Goal: Transaction & Acquisition: Obtain resource

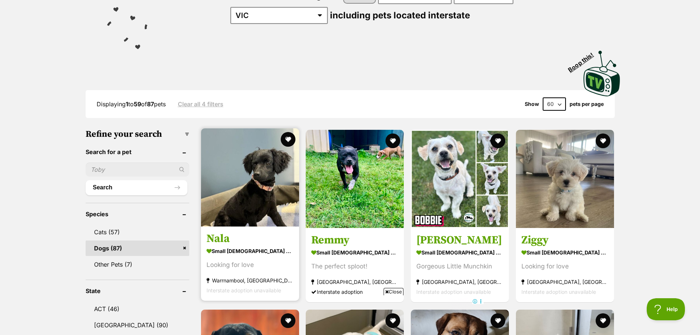
click at [241, 192] on img at bounding box center [250, 177] width 98 height 98
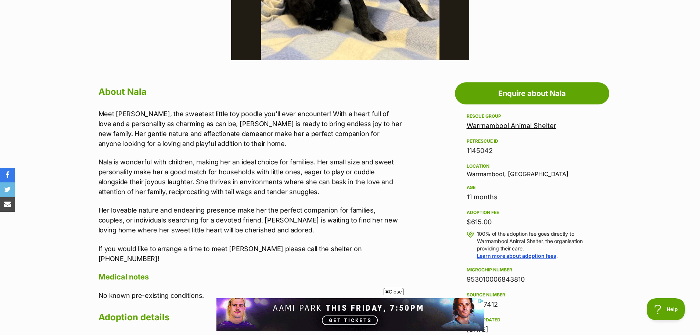
scroll to position [404, 0]
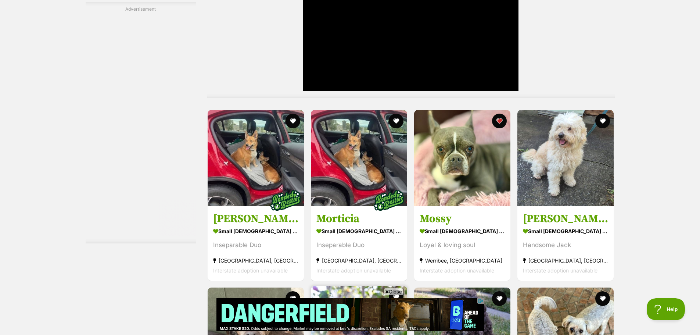
scroll to position [2387, 0]
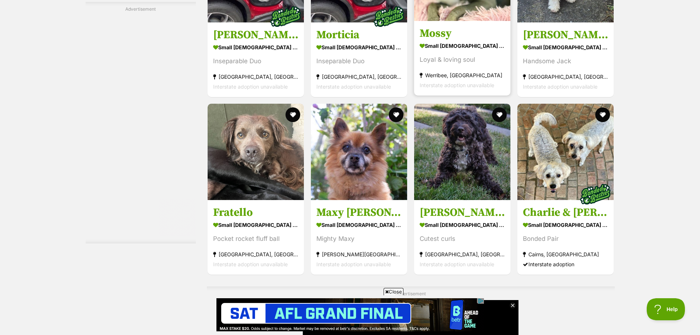
click at [454, 26] on h3 "Mossy" at bounding box center [461, 33] width 85 height 14
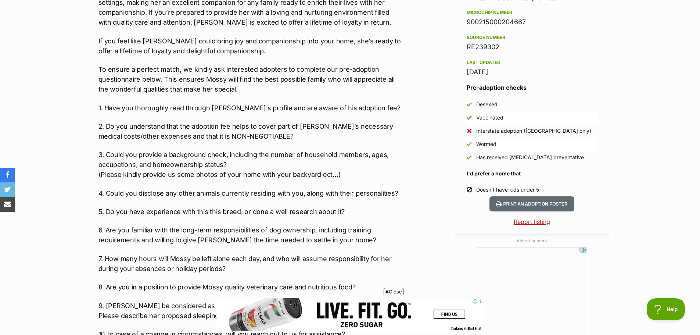
scroll to position [624, 0]
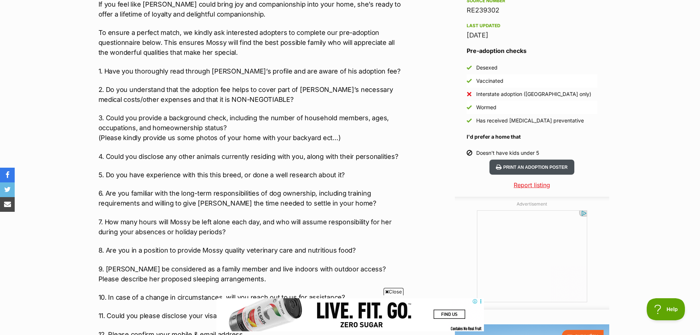
click at [524, 170] on button "Print an adoption poster" at bounding box center [531, 166] width 84 height 15
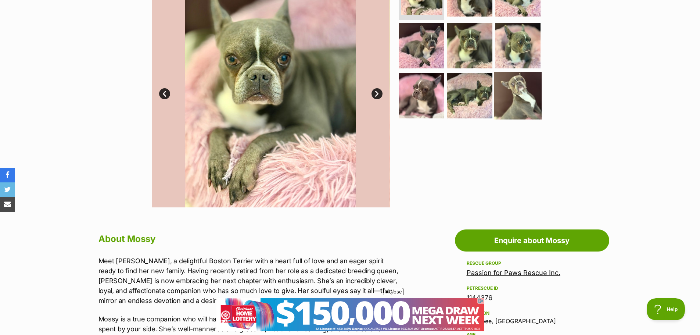
scroll to position [0, 0]
click at [515, 103] on img at bounding box center [517, 95] width 47 height 47
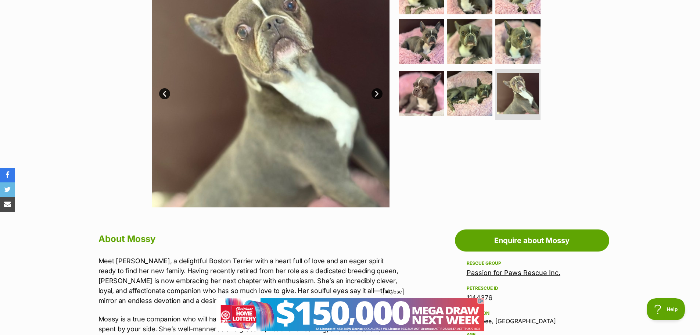
scroll to position [110, 0]
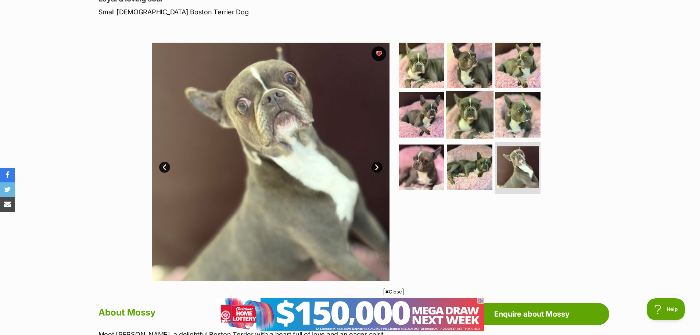
click at [459, 118] on img at bounding box center [469, 114] width 47 height 47
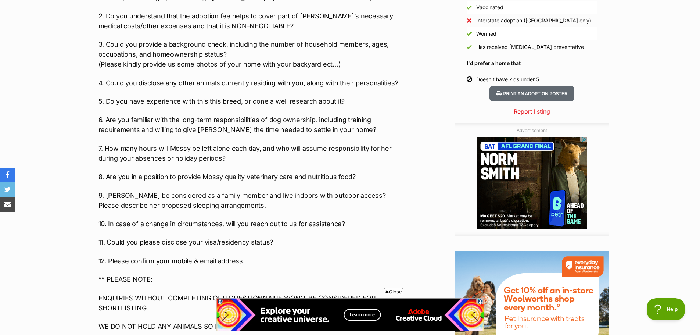
scroll to position [404, 0]
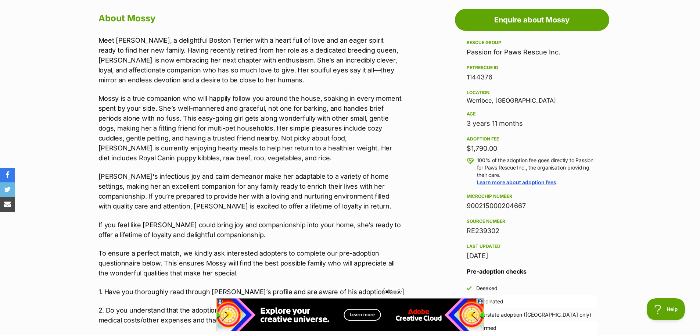
click at [513, 50] on link "Passion for Paws Rescue Inc." at bounding box center [513, 52] width 94 height 8
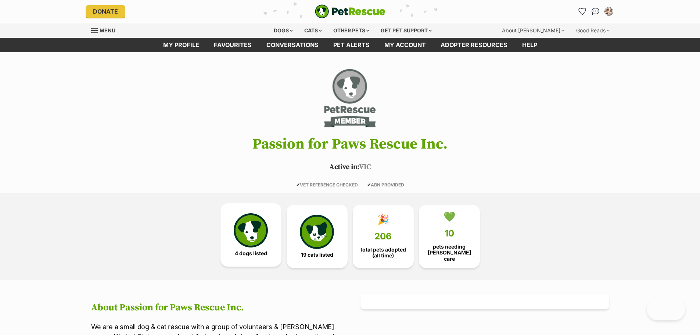
click at [259, 230] on img at bounding box center [251, 230] width 34 height 34
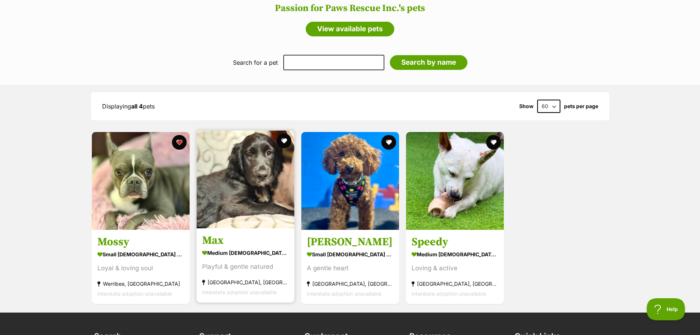
click at [259, 163] on img at bounding box center [245, 179] width 98 height 98
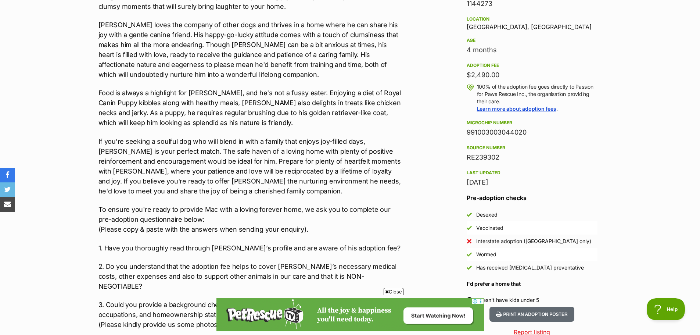
scroll to position [551, 0]
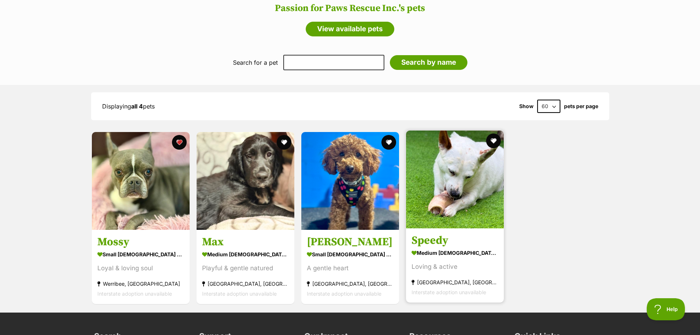
click at [449, 231] on link "Speedy medium [DEMOGRAPHIC_DATA] Dog Loving & active [GEOGRAPHIC_DATA], [GEOGRA…" at bounding box center [455, 265] width 98 height 75
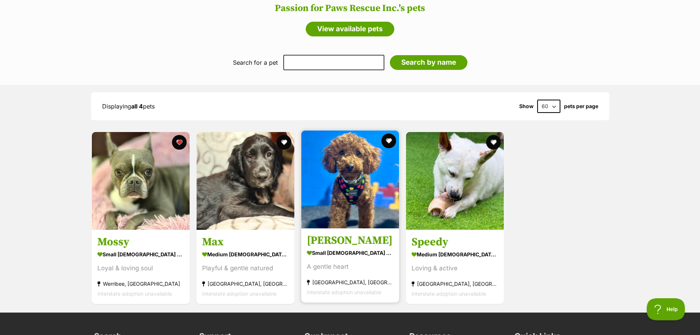
click at [347, 190] on img at bounding box center [350, 179] width 98 height 98
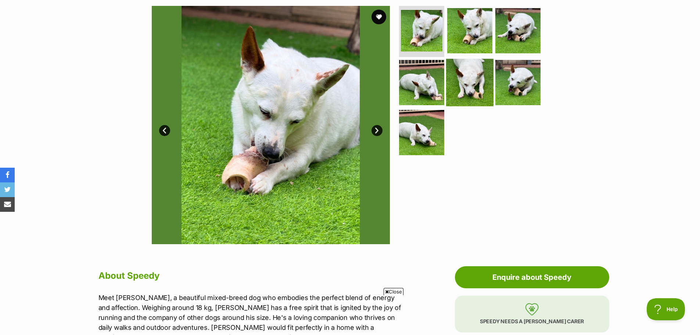
scroll to position [110, 0]
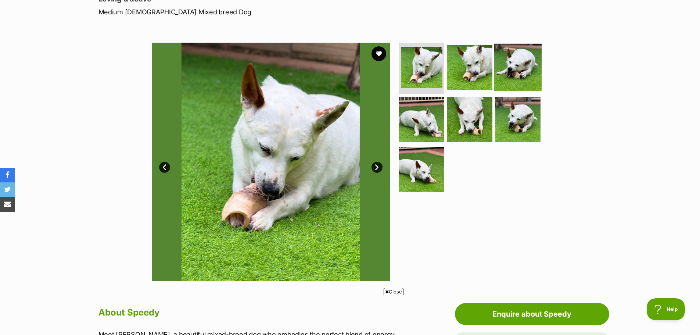
click at [514, 57] on img at bounding box center [517, 66] width 47 height 47
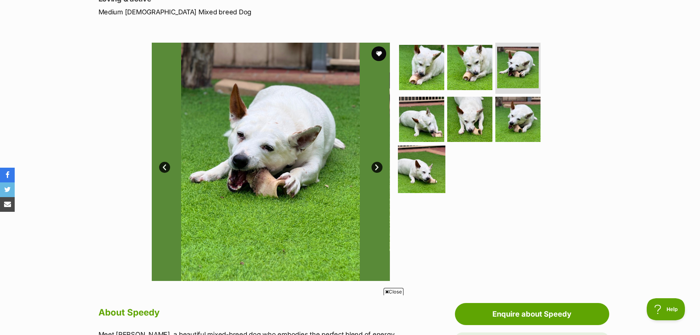
click at [431, 156] on img at bounding box center [421, 168] width 47 height 47
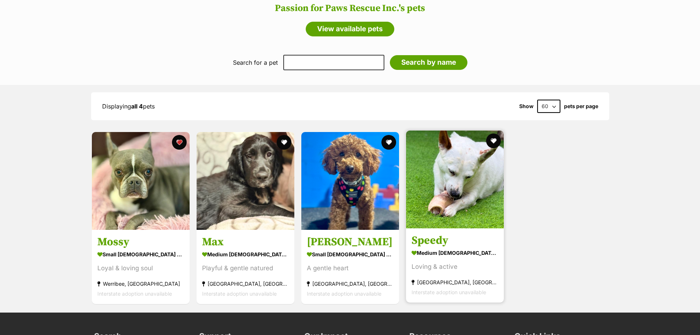
scroll to position [551, 0]
click at [459, 174] on img at bounding box center [455, 179] width 98 height 98
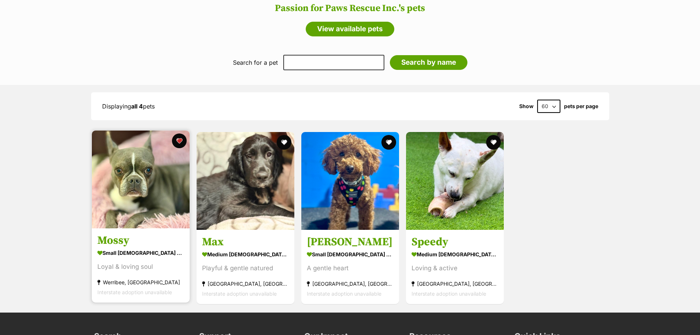
click at [145, 182] on img at bounding box center [141, 179] width 98 height 98
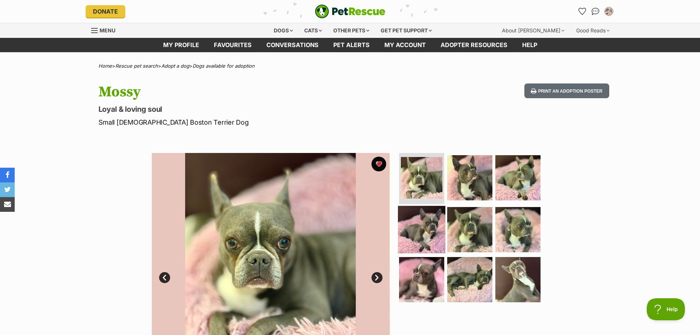
click at [425, 226] on img at bounding box center [421, 229] width 47 height 47
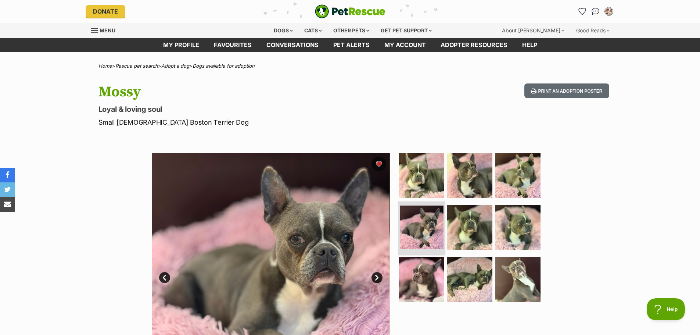
scroll to position [73, 0]
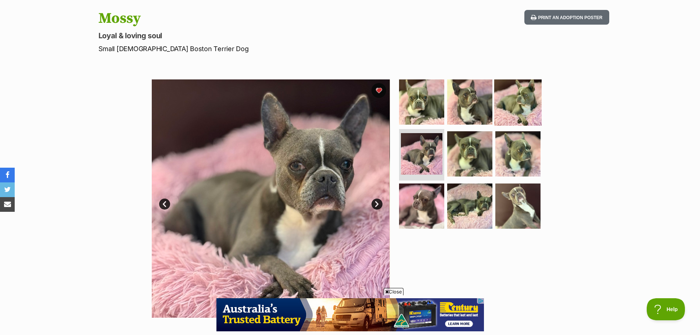
click at [512, 109] on img at bounding box center [517, 101] width 47 height 47
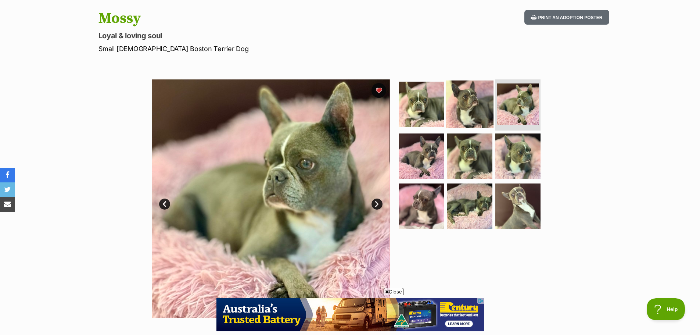
click at [487, 101] on img at bounding box center [469, 103] width 47 height 47
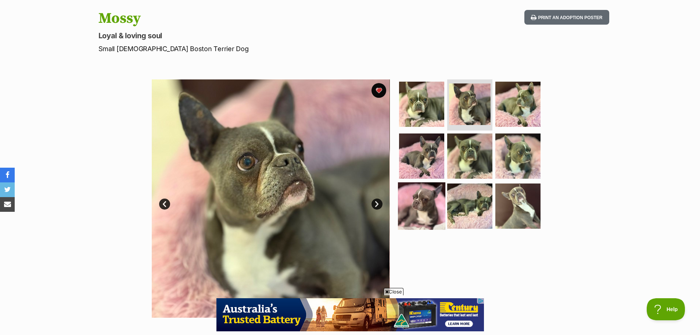
click at [419, 202] on img at bounding box center [421, 205] width 47 height 47
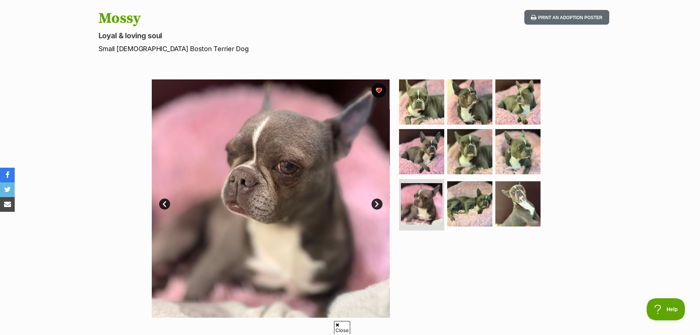
drag, startPoint x: 260, startPoint y: 176, endPoint x: 499, endPoint y: 254, distance: 251.7
click at [499, 254] on div at bounding box center [472, 198] width 151 height 238
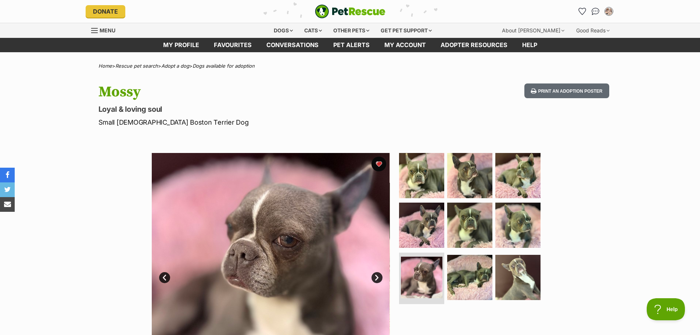
scroll to position [0, 0]
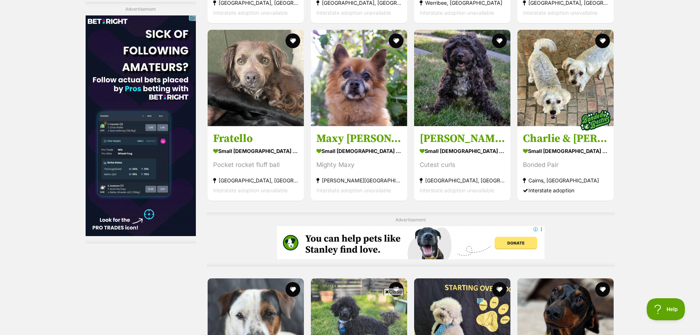
scroll to position [2123, 0]
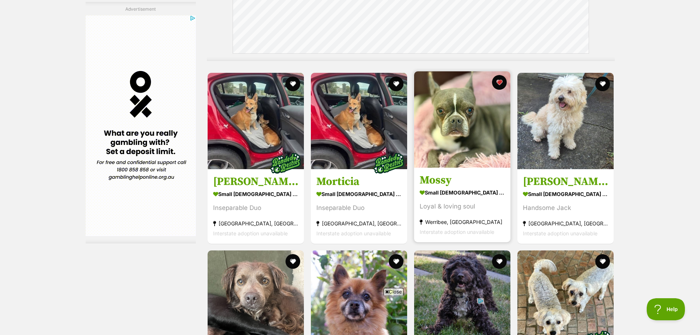
click at [490, 149] on img at bounding box center [462, 119] width 96 height 96
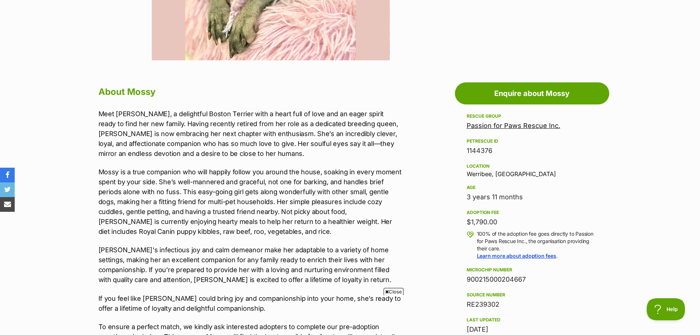
scroll to position [110, 0]
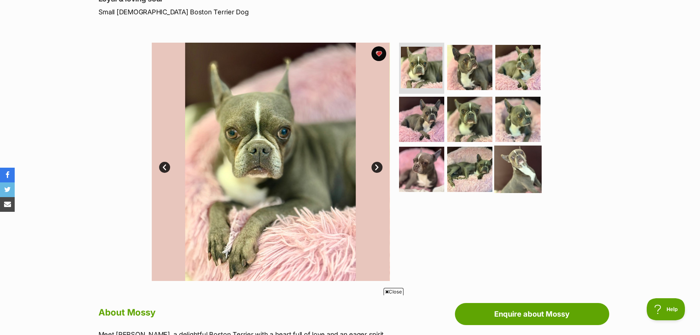
click at [520, 174] on img at bounding box center [517, 168] width 47 height 47
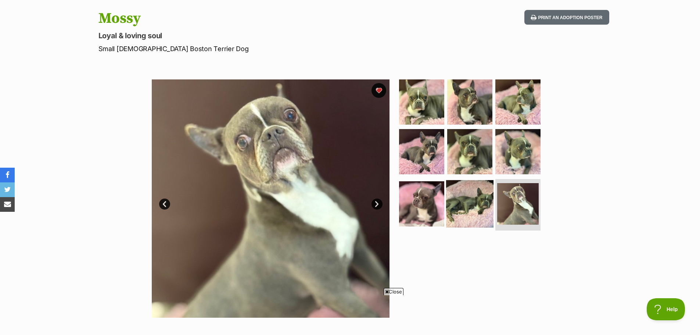
scroll to position [147, 0]
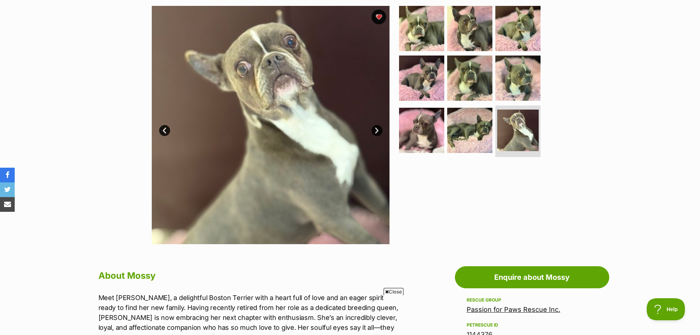
click at [379, 130] on link "Next" at bounding box center [376, 130] width 11 height 11
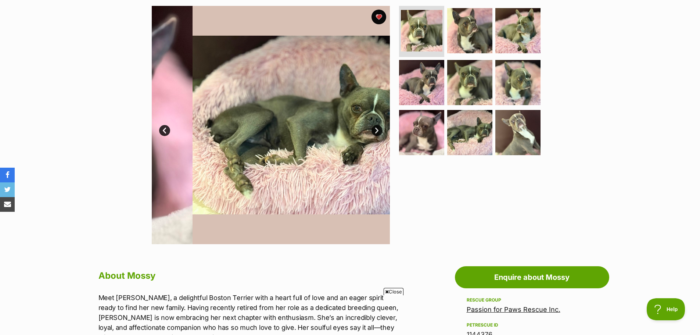
click at [379, 130] on link "Next" at bounding box center [376, 130] width 11 height 11
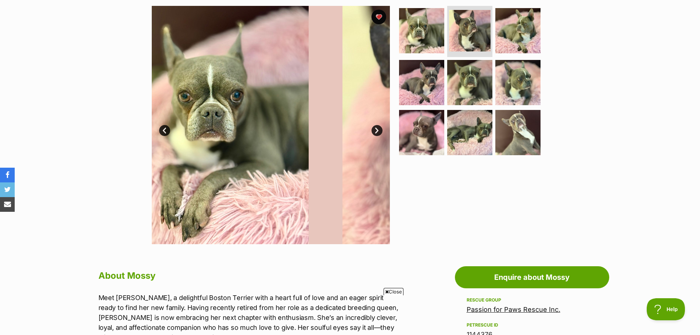
click at [379, 130] on link "Next" at bounding box center [376, 130] width 11 height 11
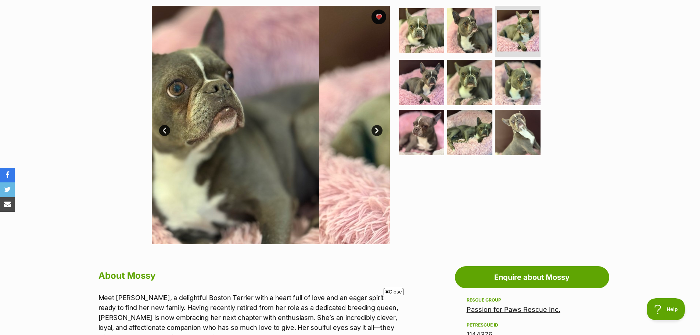
click at [380, 130] on link "Next" at bounding box center [376, 130] width 11 height 11
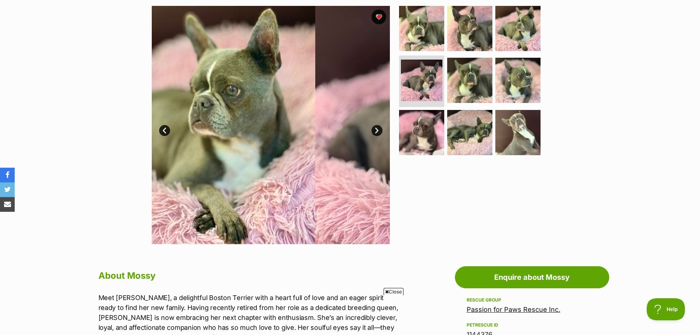
click at [380, 130] on link "Next" at bounding box center [376, 130] width 11 height 11
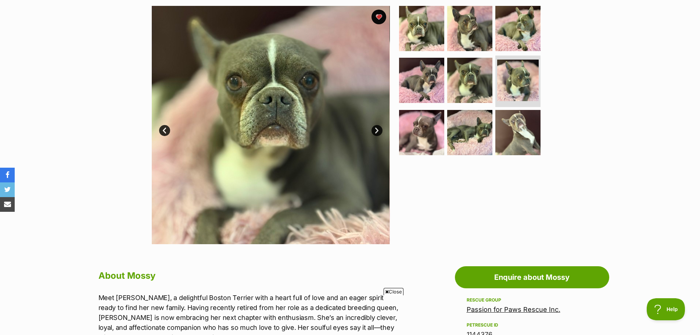
click at [380, 130] on link "Next" at bounding box center [376, 130] width 11 height 11
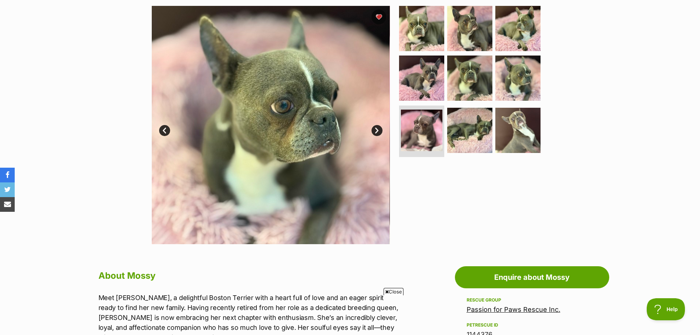
click at [380, 130] on link "Next" at bounding box center [376, 130] width 11 height 11
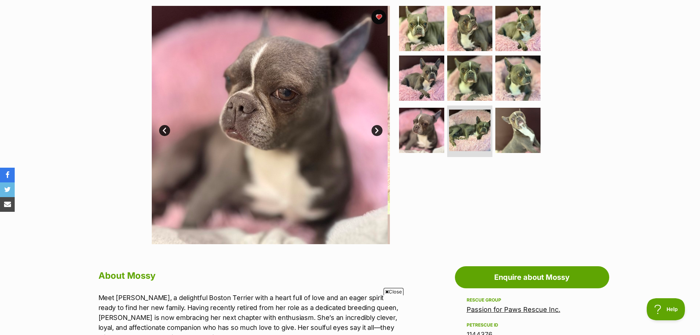
click at [381, 130] on link "Next" at bounding box center [376, 130] width 11 height 11
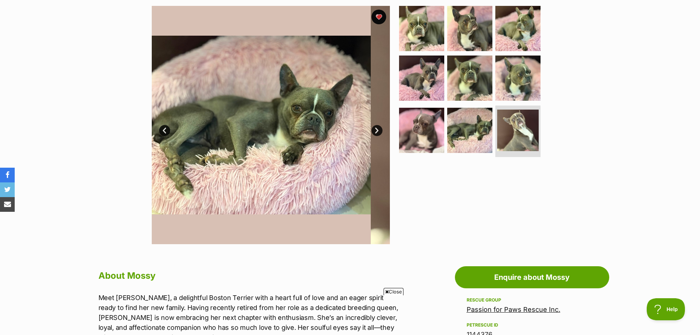
click at [381, 130] on link "Next" at bounding box center [376, 130] width 11 height 11
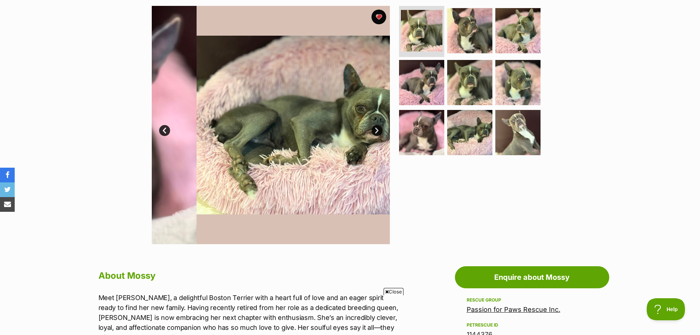
click at [381, 130] on link "Next" at bounding box center [376, 130] width 11 height 11
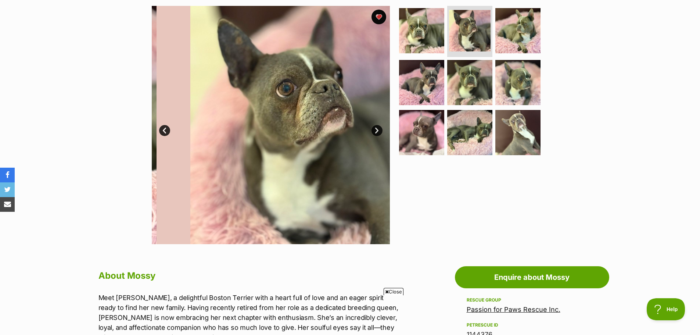
click at [381, 130] on link "Next" at bounding box center [376, 130] width 11 height 11
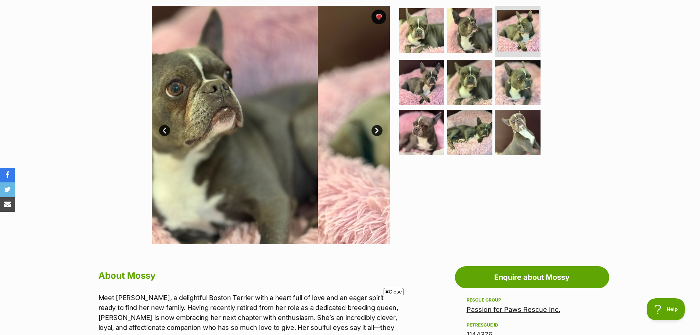
click at [381, 130] on link "Next" at bounding box center [376, 130] width 11 height 11
click at [381, 131] on link "Next" at bounding box center [376, 130] width 11 height 11
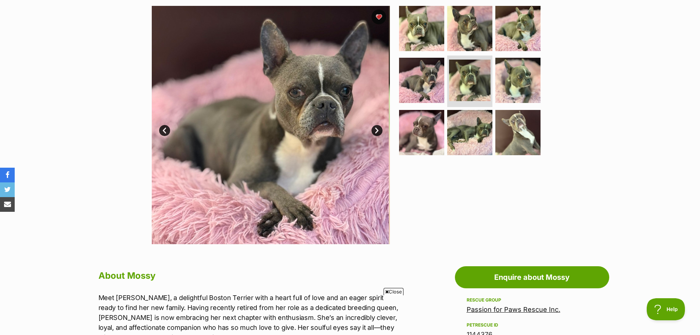
click at [382, 131] on link "Next" at bounding box center [376, 130] width 11 height 11
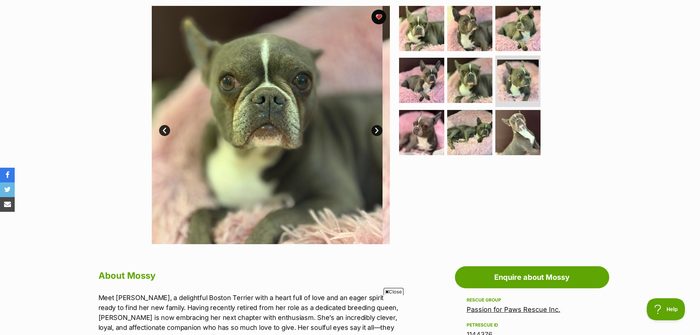
click at [382, 131] on link "Next" at bounding box center [376, 130] width 11 height 11
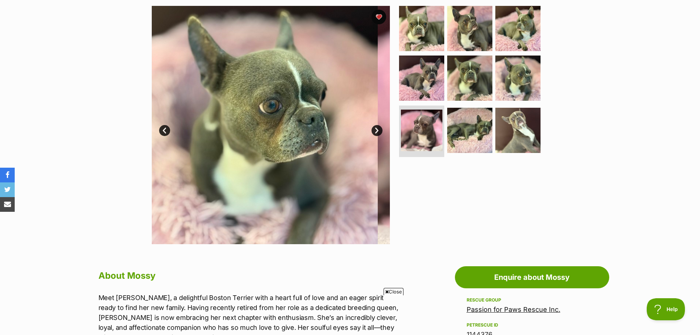
click at [382, 131] on link "Next" at bounding box center [376, 130] width 11 height 11
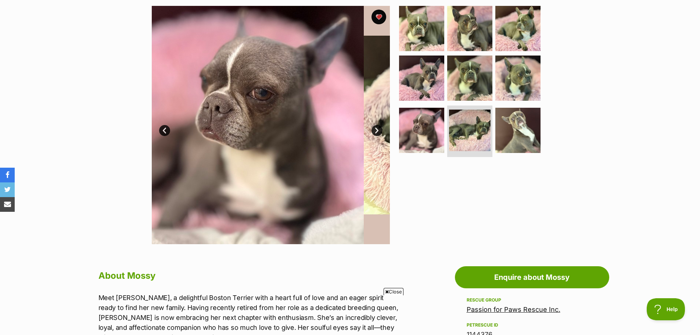
click at [382, 131] on link "Next" at bounding box center [376, 130] width 11 height 11
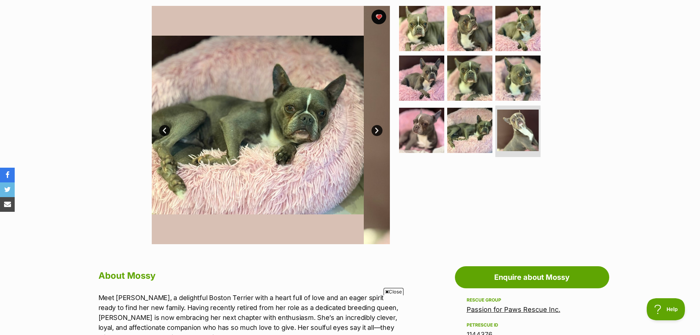
click at [382, 131] on link "Next" at bounding box center [376, 130] width 11 height 11
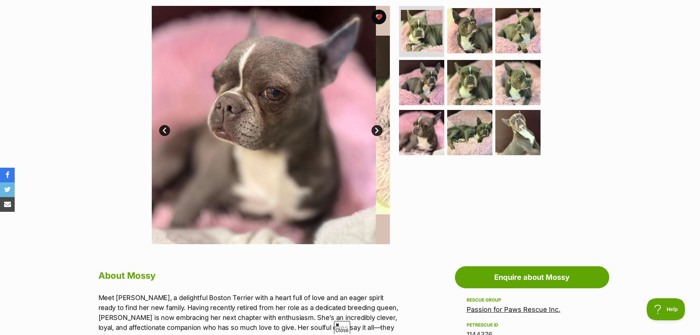
click at [382, 131] on div "Available 1 of 9 images 1 of 9 images 1 of 9 images 1 of 9 images 1 of 9 images…" at bounding box center [271, 125] width 238 height 238
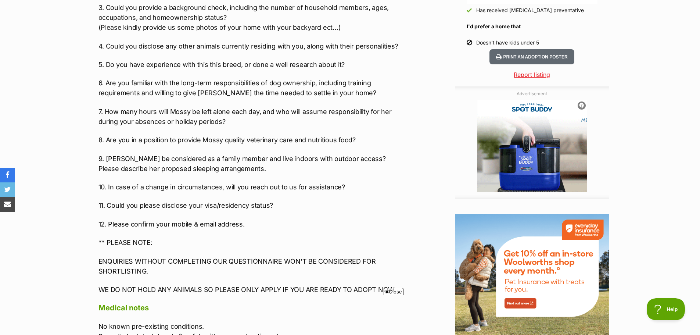
scroll to position [955, 0]
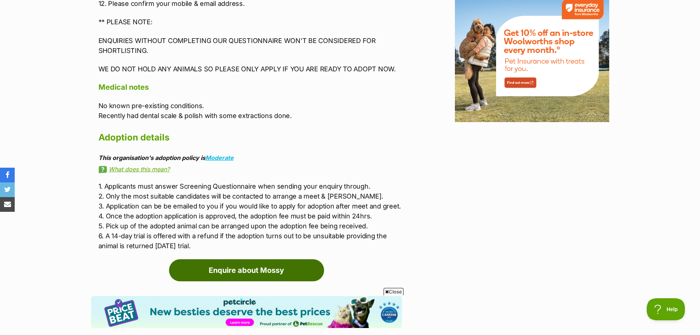
click at [214, 260] on link "Enquire about Mossy" at bounding box center [246, 270] width 155 height 22
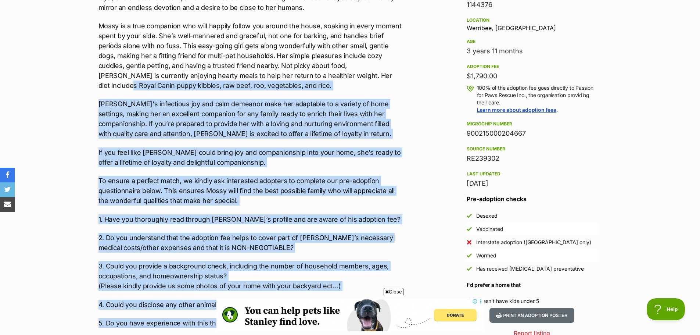
scroll to position [440, 0]
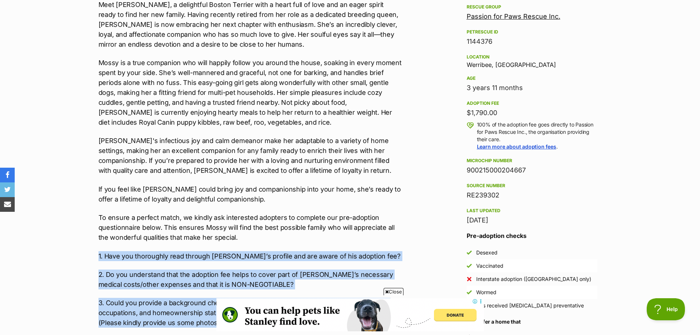
drag, startPoint x: 248, startPoint y: 151, endPoint x: 94, endPoint y: 249, distance: 183.1
copy div "1. Have you thoroughly read through Mossy’s profile and are aware of his adopti…"
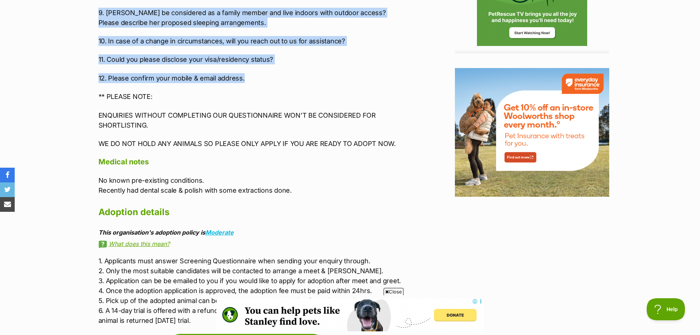
scroll to position [1101, 0]
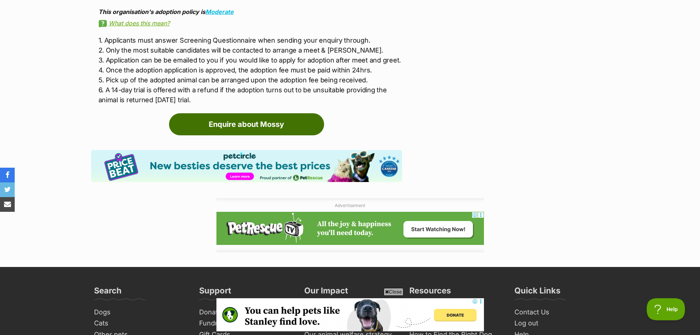
click at [236, 123] on link "Enquire about Mossy" at bounding box center [246, 124] width 155 height 22
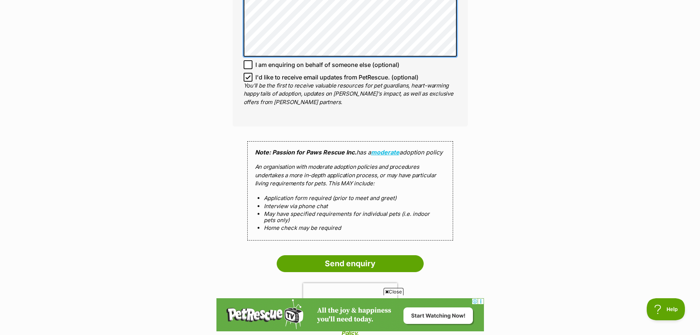
scroll to position [1212, 0]
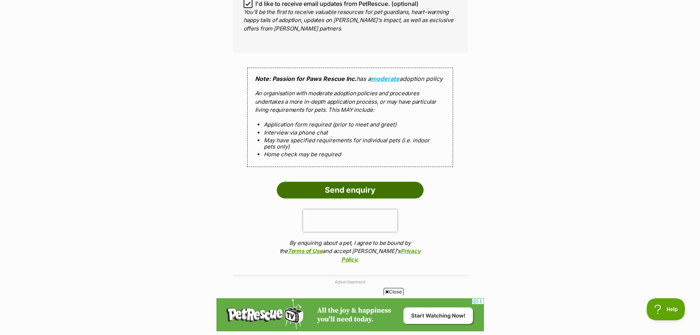
click at [342, 192] on input "Send enquiry" at bounding box center [350, 189] width 147 height 17
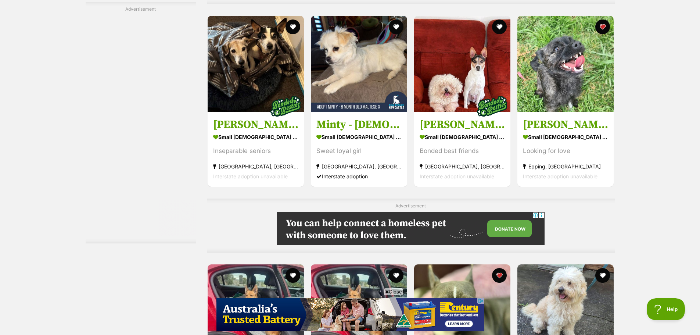
scroll to position [1910, 0]
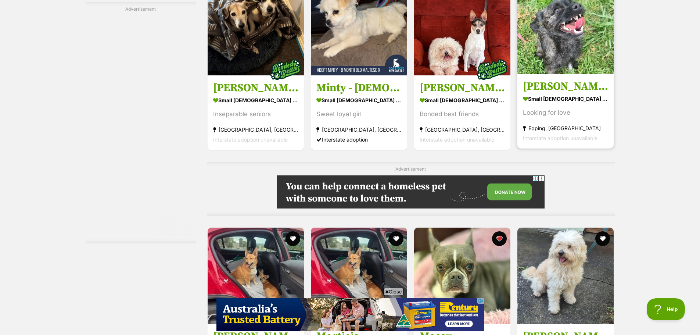
click at [566, 53] on img at bounding box center [565, 26] width 96 height 96
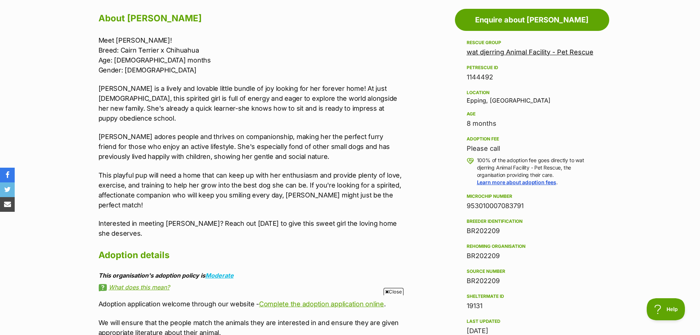
scroll to position [367, 0]
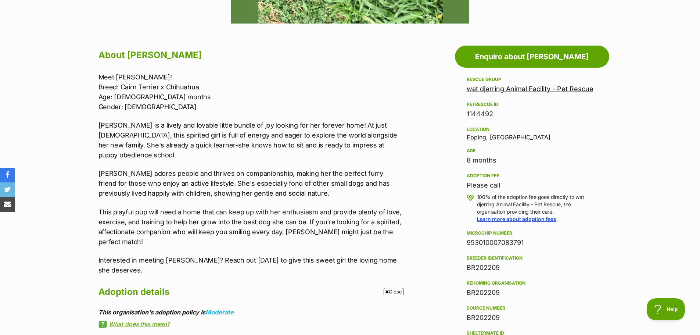
click at [524, 90] on link "wat djerring Animal Facility - Pet Rescue" at bounding box center [529, 89] width 127 height 8
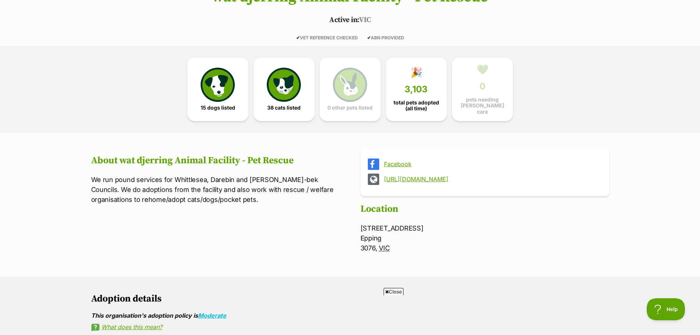
click at [501, 180] on div "[URL][DOMAIN_NAME]" at bounding box center [485, 178] width 234 height 11
click at [498, 176] on link "[URL][DOMAIN_NAME]" at bounding box center [491, 179] width 215 height 7
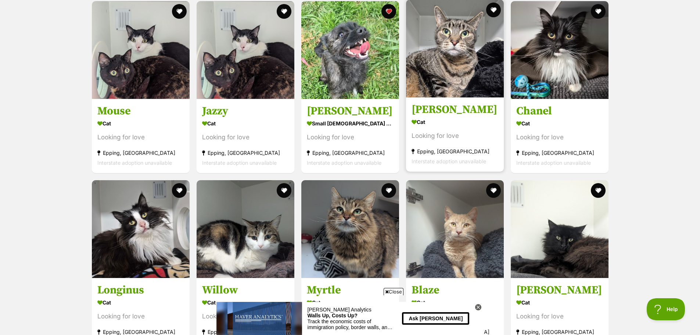
scroll to position [1028, 0]
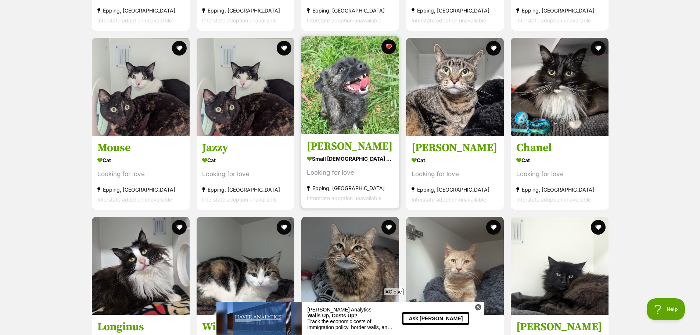
click at [382, 91] on img at bounding box center [350, 85] width 98 height 98
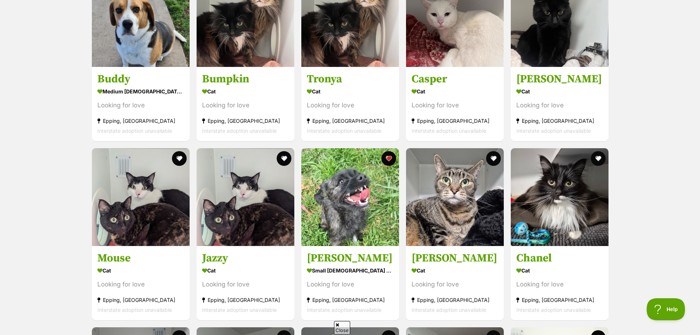
scroll to position [0, 0]
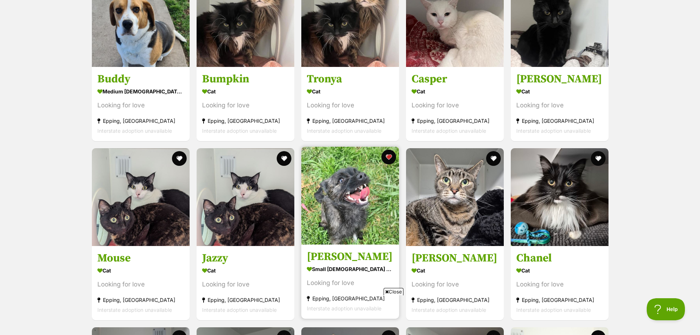
click at [352, 195] on img at bounding box center [350, 196] width 98 height 98
